Goal: Task Accomplishment & Management: Manage account settings

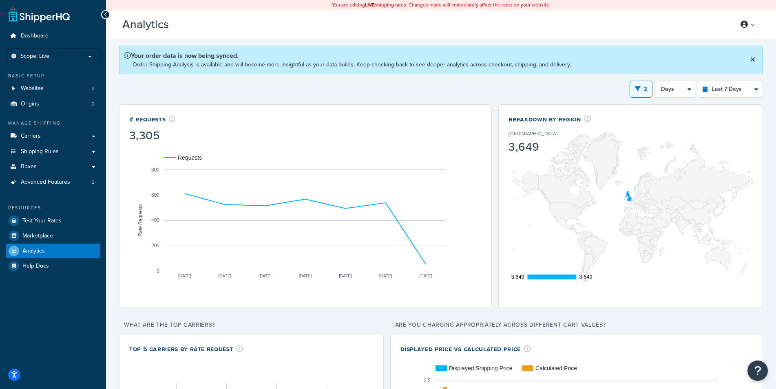
select select "GB"
select select "last_7_days"
click at [744, 26] on icon at bounding box center [744, 24] width 7 height 7
click at [715, 57] on span "Billing" at bounding box center [710, 57] width 14 height 8
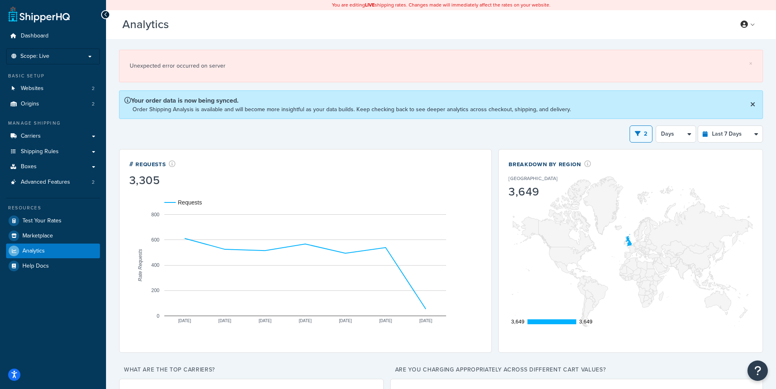
click at [613, 24] on h3 "Analytics Beta" at bounding box center [422, 24] width 600 height 13
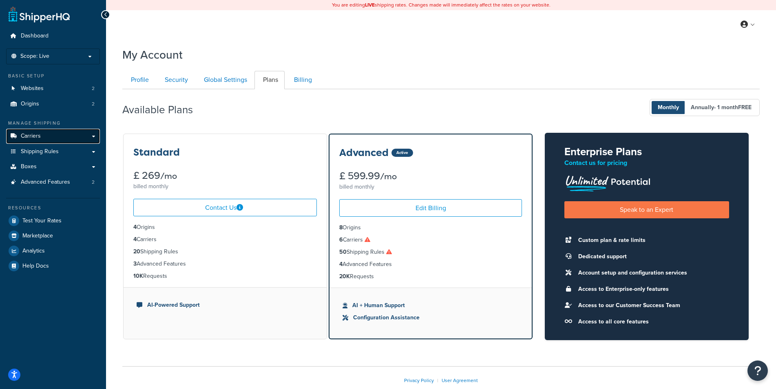
click at [52, 135] on link "Carriers" at bounding box center [53, 136] width 94 height 15
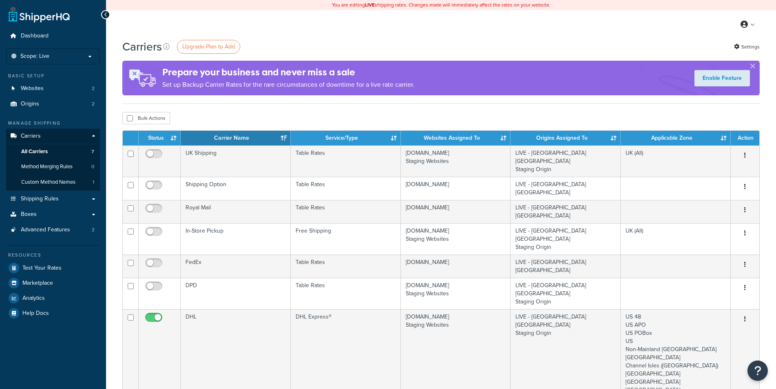
click at [116, 195] on div "Carriers Upgrade Plan to Add Settings Prepare your business and never miss a sa…" at bounding box center [441, 316] width 670 height 555
click at [115, 195] on div "Carriers Upgrade Plan to Add Settings Prepare your business and never miss a sa…" at bounding box center [441, 316] width 670 height 555
click at [113, 195] on div "Carriers Upgrade Plan to Add Settings Prepare your business and never miss a sa…" at bounding box center [441, 316] width 670 height 555
click at [112, 195] on div "Carriers Upgrade Plan to Add Settings Prepare your business and never miss a sa…" at bounding box center [441, 316] width 670 height 555
click at [111, 197] on div "Carriers Upgrade Plan to Add Settings Prepare your business and never miss a sa…" at bounding box center [441, 316] width 670 height 555
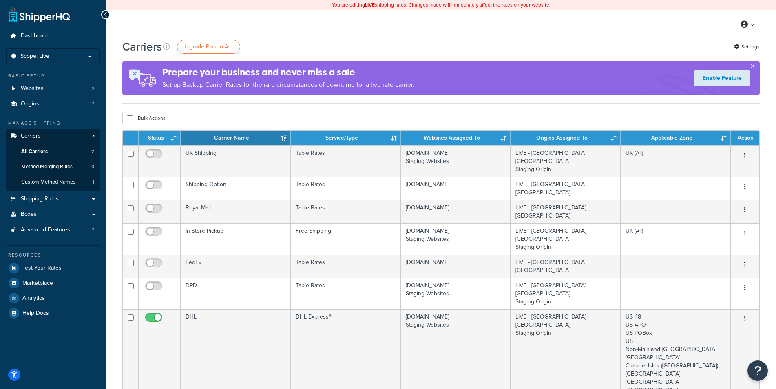
click at [113, 196] on div "Carriers Upgrade Plan to Add Settings Prepare your business and never miss a sa…" at bounding box center [441, 316] width 670 height 555
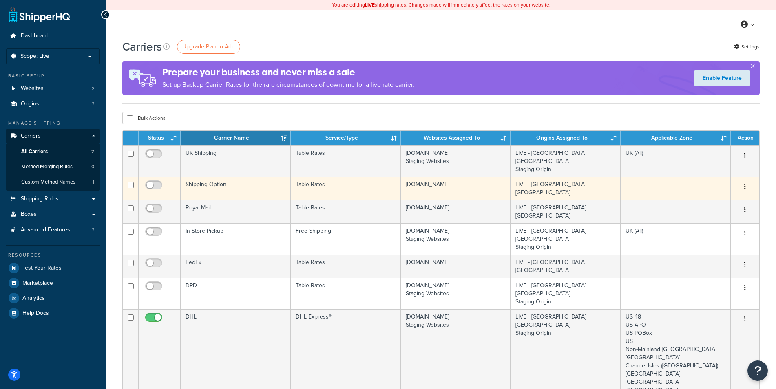
click at [276, 179] on td "Shipping Option" at bounding box center [236, 188] width 110 height 23
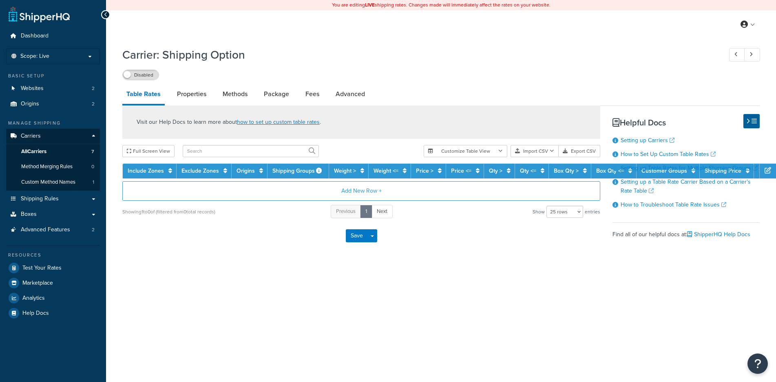
select select "25"
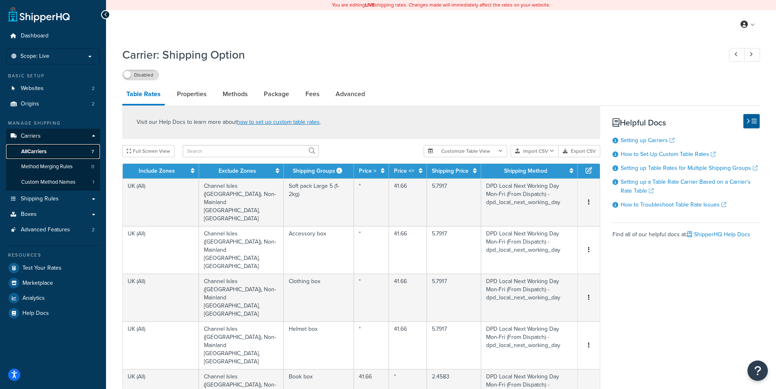
click at [74, 150] on link "All Carriers 7" at bounding box center [53, 151] width 94 height 15
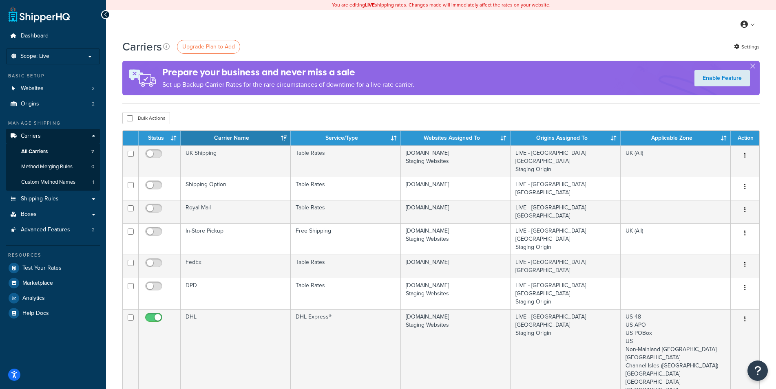
click at [115, 217] on div "Carriers Upgrade Plan to Add Settings Prepare your business and never miss a sa…" at bounding box center [441, 316] width 670 height 555
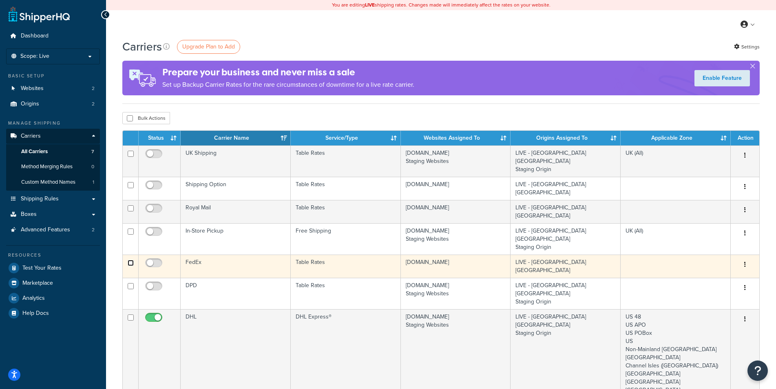
click at [131, 260] on input "checkbox" at bounding box center [131, 263] width 6 height 6
checkbox input "false"
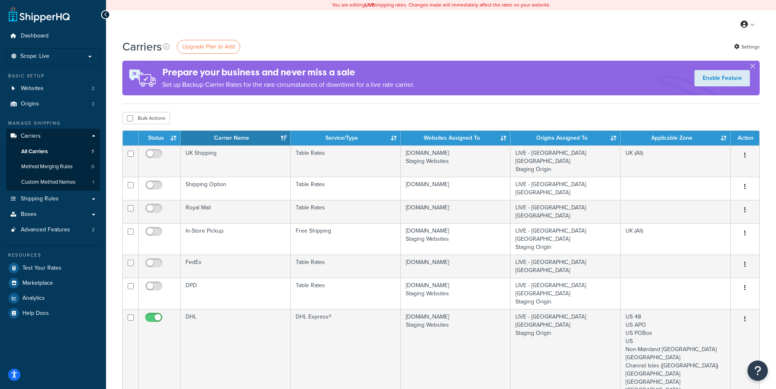
click at [117, 240] on div "Carriers Upgrade Plan to Add Settings Prepare your business and never miss a sa…" at bounding box center [441, 316] width 670 height 555
click at [115, 239] on div "Carriers Upgrade Plan to Add Settings Prepare your business and never miss a sa…" at bounding box center [441, 316] width 670 height 555
